Goal: Transaction & Acquisition: Download file/media

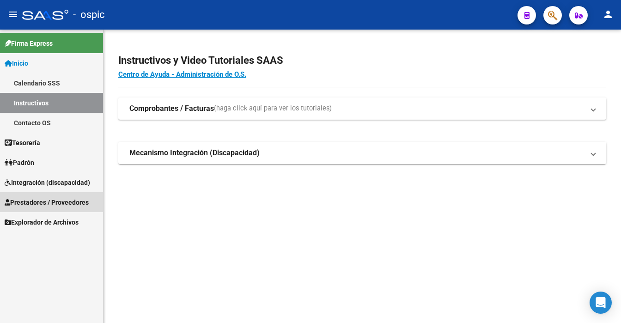
click at [49, 204] on span "Prestadores / Proveedores" at bounding box center [47, 202] width 84 height 10
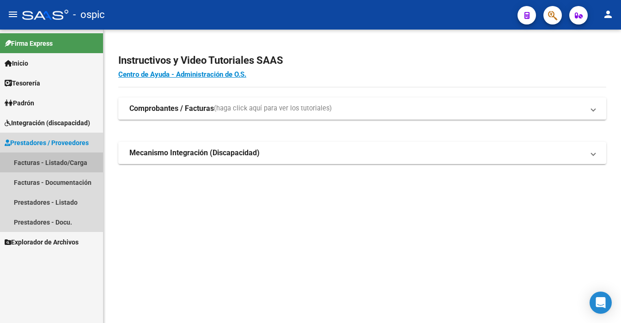
click at [55, 165] on link "Facturas - Listado/Carga" at bounding box center [51, 163] width 103 height 20
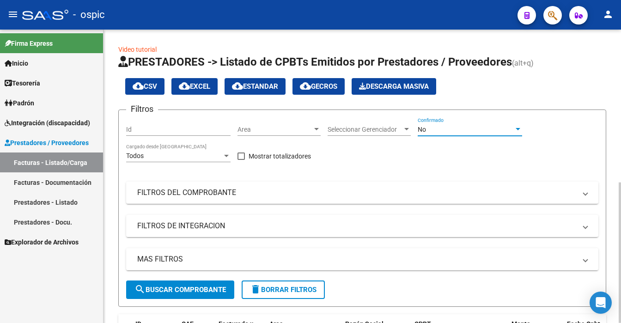
click at [433, 128] on div "No" at bounding box center [466, 130] width 96 height 8
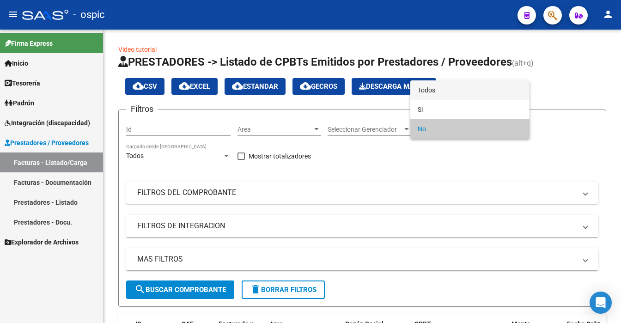
click at [431, 93] on span "Todos" at bounding box center [470, 89] width 104 height 19
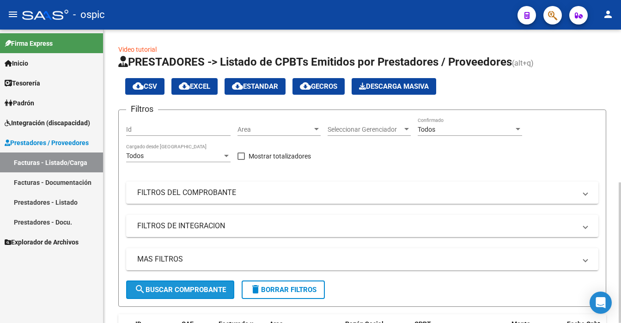
click at [179, 286] on span "search Buscar Comprobante" at bounding box center [180, 290] width 92 height 8
click at [620, 262] on div at bounding box center [620, 176] width 2 height 293
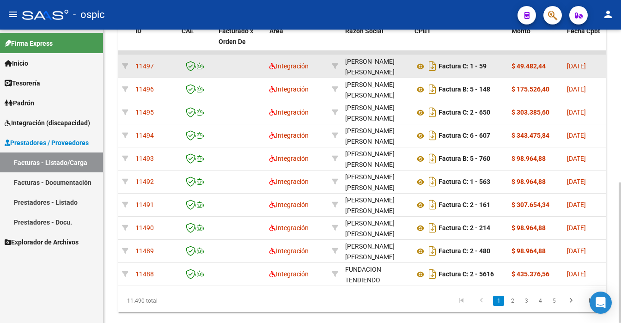
click at [418, 59] on div "Factura C: 1 - 59" at bounding box center [460, 66] width 90 height 15
click at [422, 64] on icon at bounding box center [421, 66] width 12 height 11
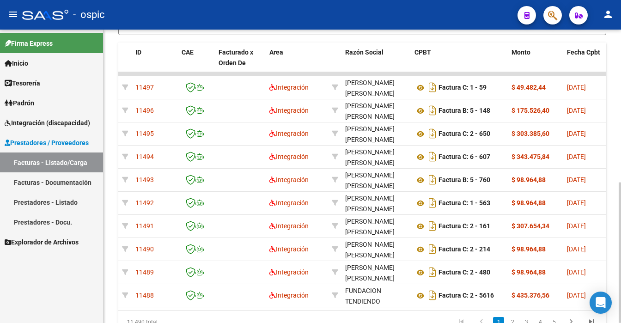
scroll to position [277, 0]
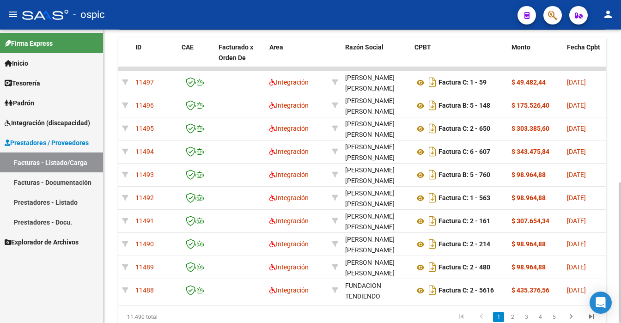
click at [621, 196] on div at bounding box center [620, 253] width 2 height 141
